Goal: Task Accomplishment & Management: Complete application form

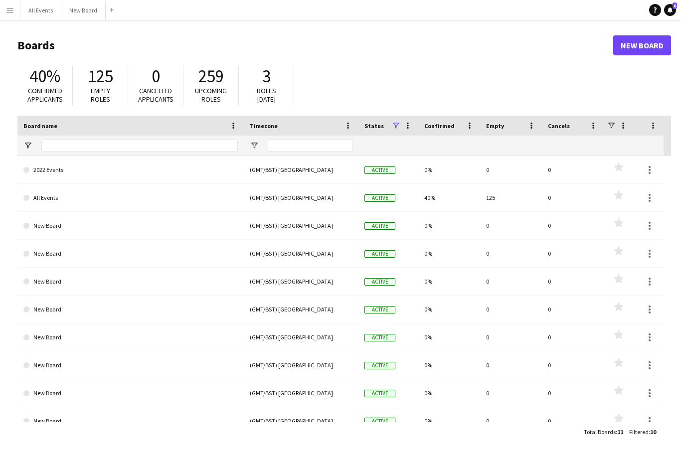
click at [103, 191] on link "All Events" at bounding box center [130, 198] width 214 height 28
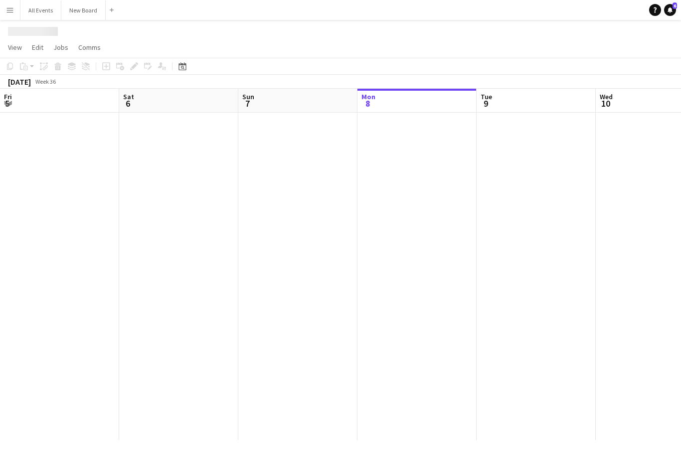
scroll to position [0, 238]
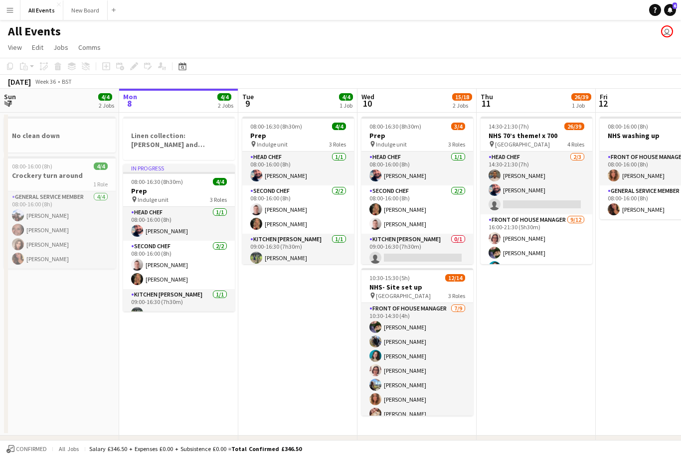
click at [184, 65] on icon at bounding box center [181, 66] width 7 height 8
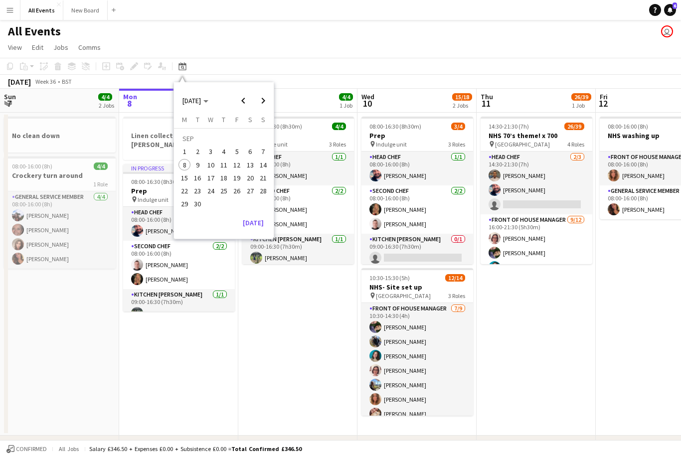
click at [224, 176] on span "18" at bounding box center [224, 178] width 12 height 12
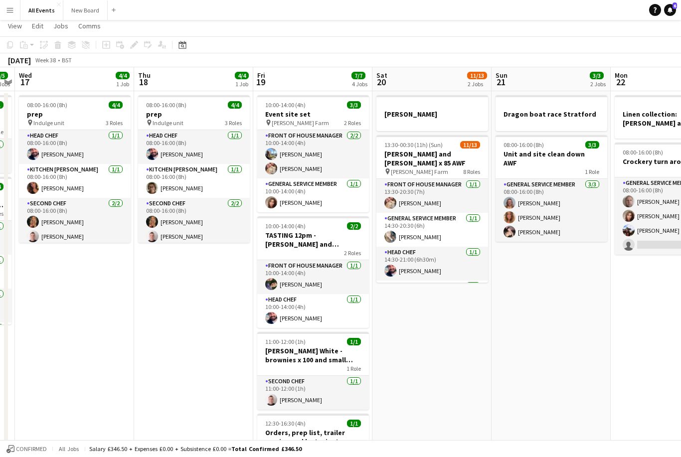
scroll to position [22, 0]
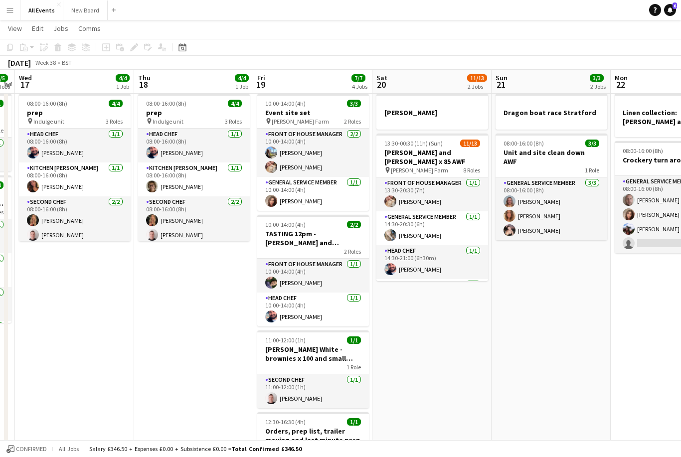
click at [192, 294] on app-date-cell "08:00-16:00 (8h) 4/4 prep pin Indulge unit 3 Roles Head Chef [DATE] 08:00-16:00…" at bounding box center [193, 301] width 119 height 423
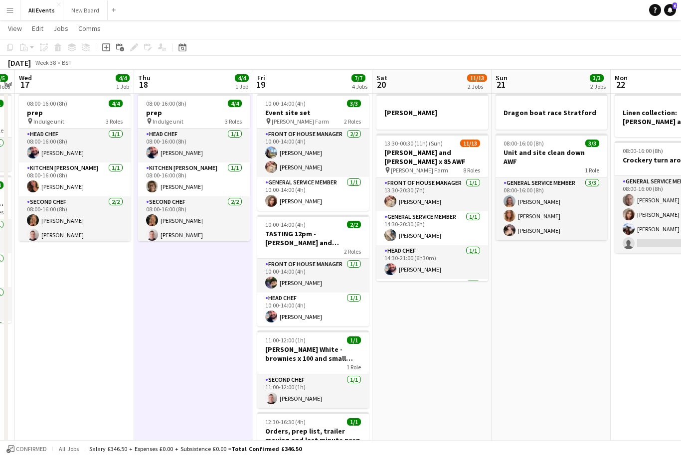
click at [108, 46] on icon "Add job" at bounding box center [106, 47] width 8 height 8
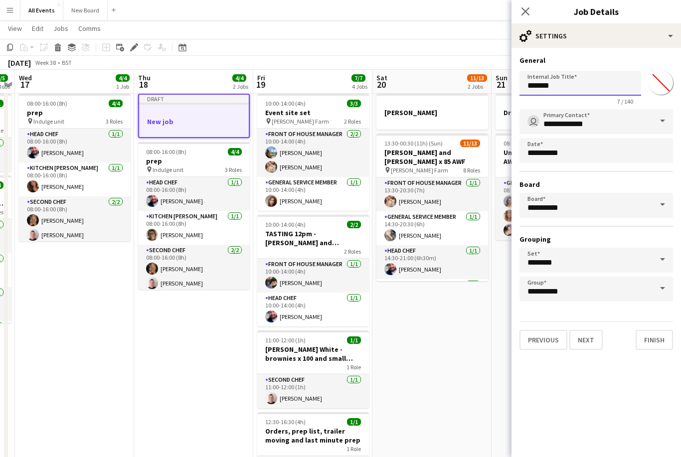
click at [586, 87] on input "*******" at bounding box center [581, 83] width 122 height 25
type input "*"
type input "**********"
click at [659, 343] on button "Finish" at bounding box center [654, 340] width 37 height 20
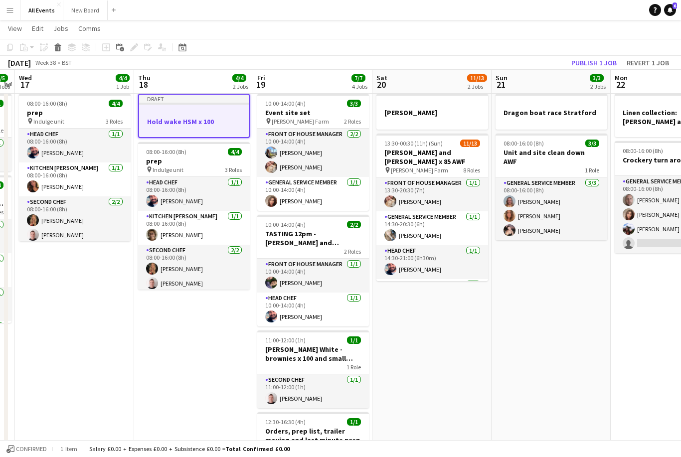
click at [595, 50] on app-toolbar "Copy Paste Paste Command V Paste with crew Command Shift V Paste linked Job [GE…" at bounding box center [340, 47] width 681 height 17
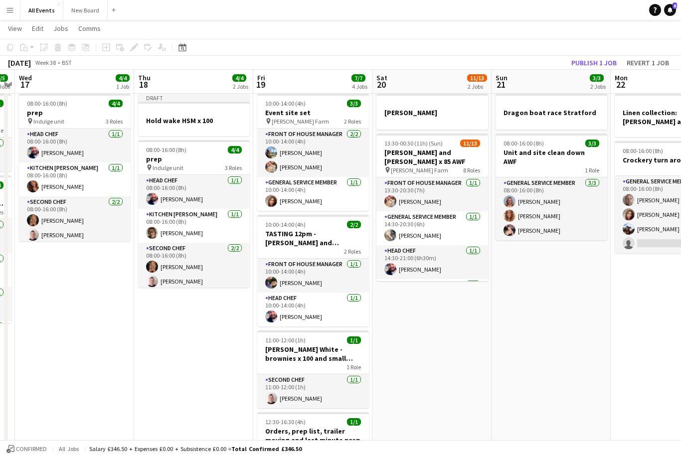
click at [597, 66] on button "Publish 1 job" at bounding box center [593, 62] width 53 height 13
